Goal: Task Accomplishment & Management: Complete application form

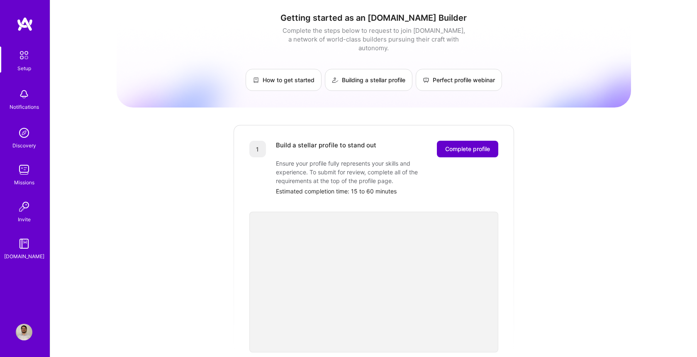
click at [476, 145] on span "Complete profile" at bounding box center [467, 149] width 45 height 8
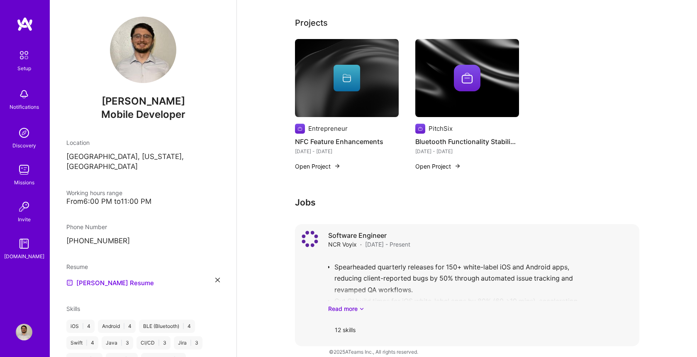
scroll to position [241, 0]
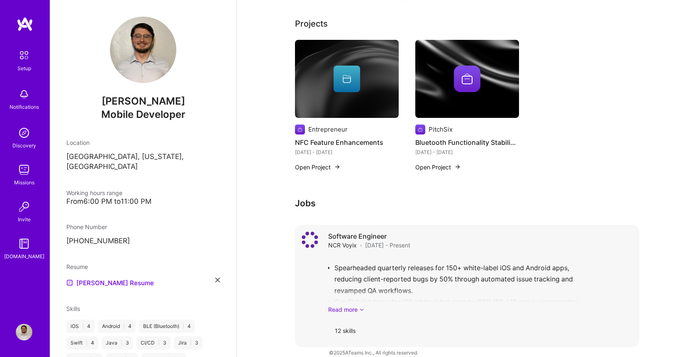
click at [339, 305] on link "Read more" at bounding box center [480, 309] width 305 height 9
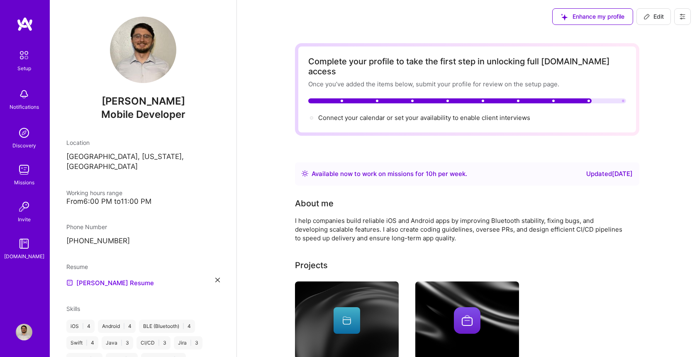
scroll to position [0, 0]
click at [485, 114] on span "Connect your calendar or set your availability to enable client interviews →" at bounding box center [427, 118] width 219 height 8
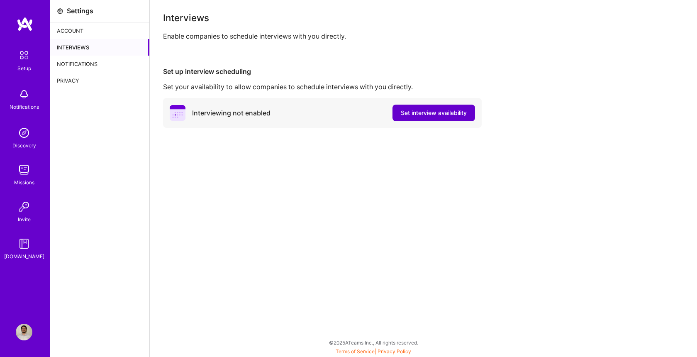
click at [454, 112] on span "Set interview availability" at bounding box center [434, 113] width 66 height 8
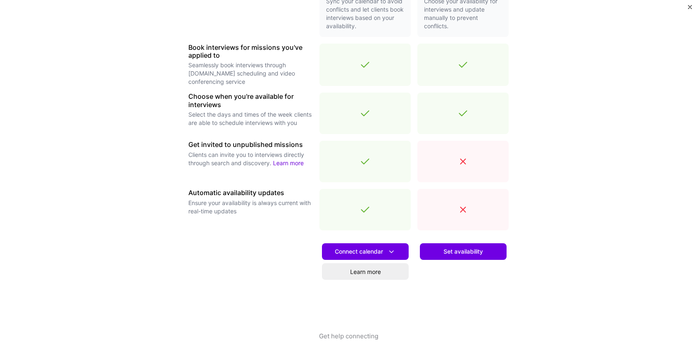
scroll to position [224, 0]
click at [371, 252] on span "Connect calendar" at bounding box center [365, 251] width 61 height 9
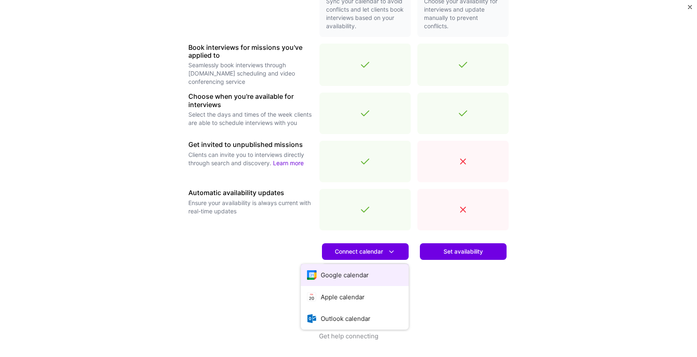
click at [354, 274] on button "Google calendar" at bounding box center [355, 275] width 108 height 22
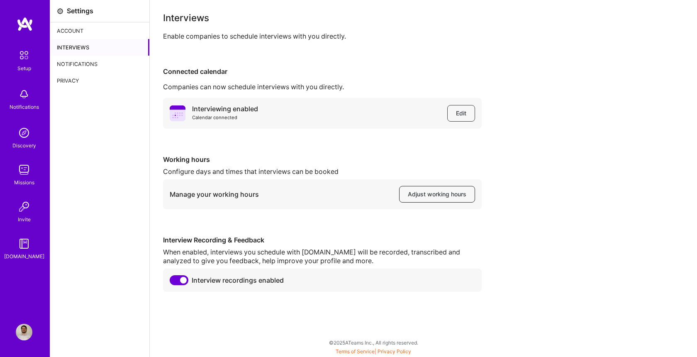
click at [426, 195] on span "Adjust working hours" at bounding box center [437, 194] width 59 height 8
click at [24, 52] on img at bounding box center [23, 54] width 17 height 17
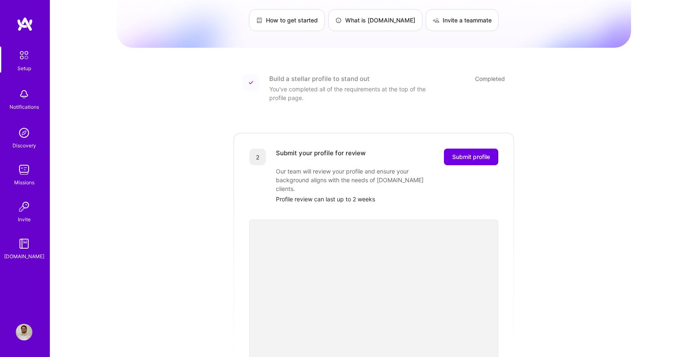
scroll to position [66, 0]
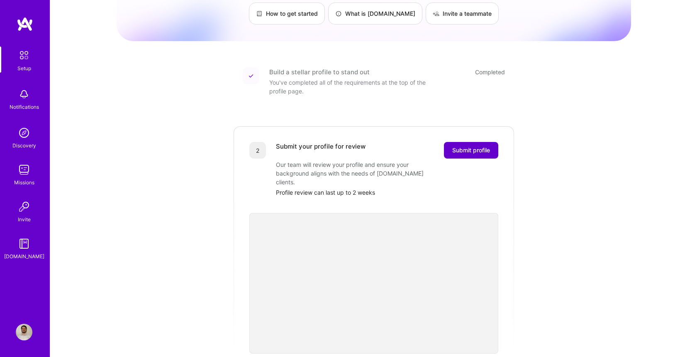
click at [469, 146] on span "Submit profile" at bounding box center [471, 150] width 38 height 8
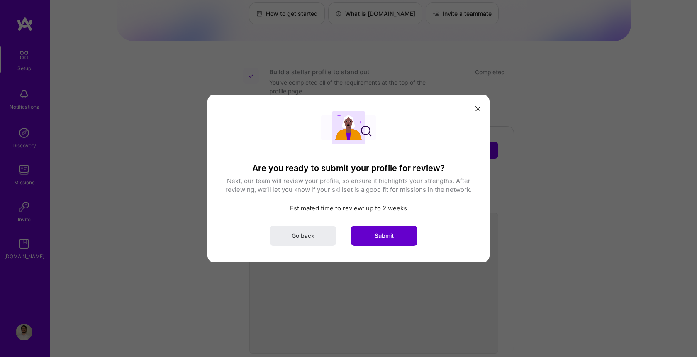
click at [394, 235] on span "Submit" at bounding box center [384, 236] width 19 height 8
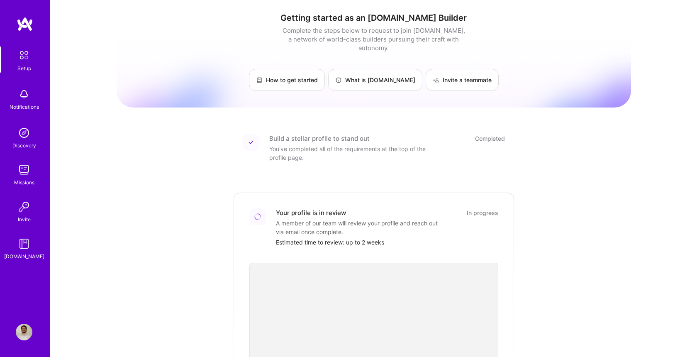
scroll to position [0, 0]
